Goal: Information Seeking & Learning: Learn about a topic

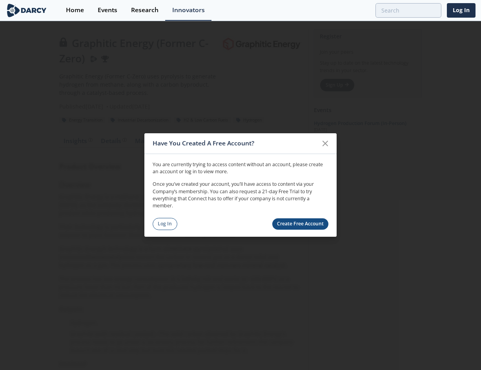
click at [322, 145] on icon at bounding box center [324, 143] width 9 height 9
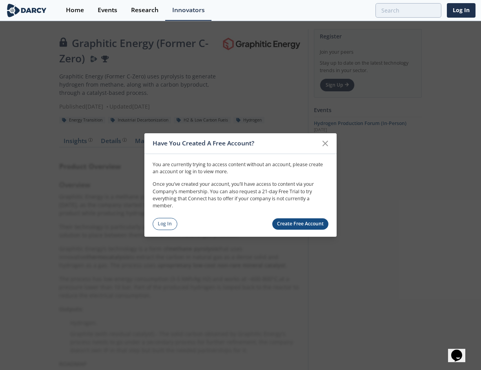
click at [303, 225] on link "Create Free Account" at bounding box center [300, 223] width 56 height 11
click at [325, 143] on icon at bounding box center [325, 143] width 5 height 5
